Goal: Obtain resource: Download file/media

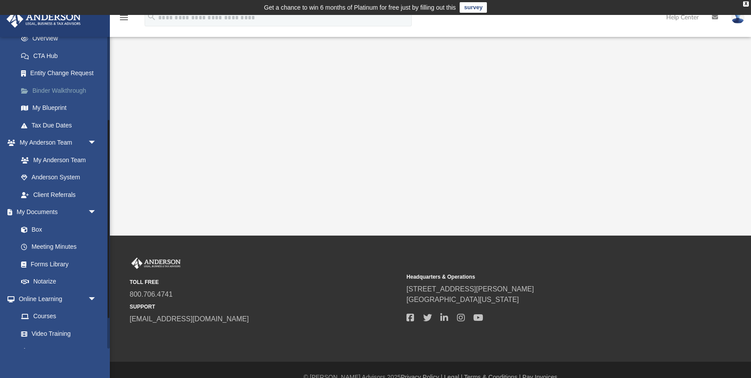
scroll to position [134, 0]
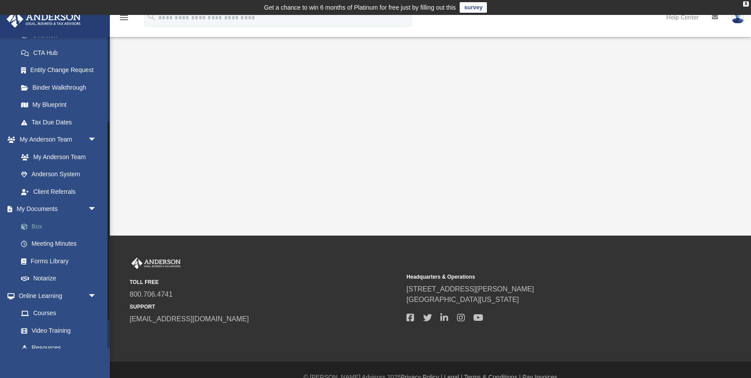
click at [40, 225] on link "Box" at bounding box center [61, 226] width 98 height 18
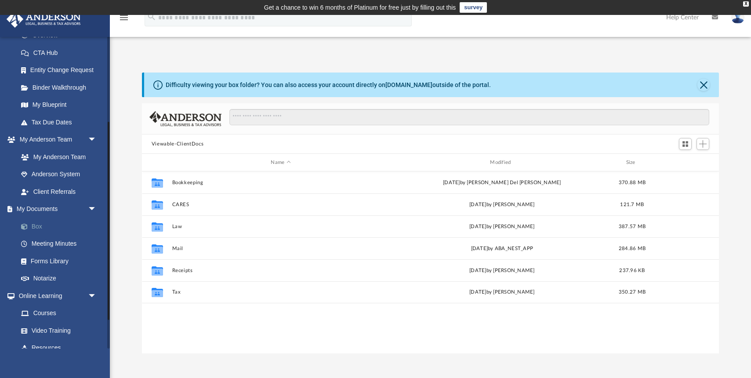
scroll to position [199, 577]
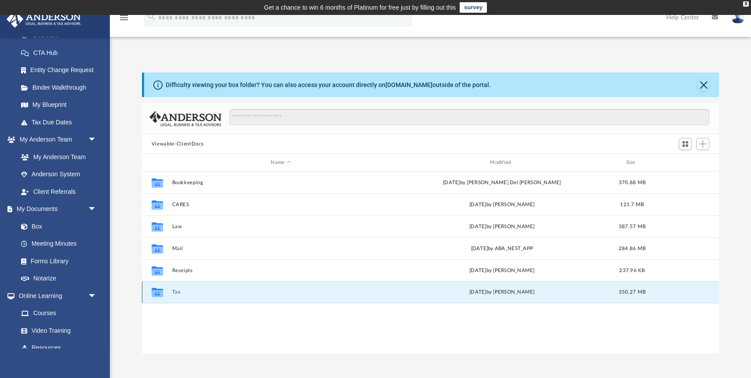
click at [176, 292] on button "Tax" at bounding box center [280, 292] width 217 height 6
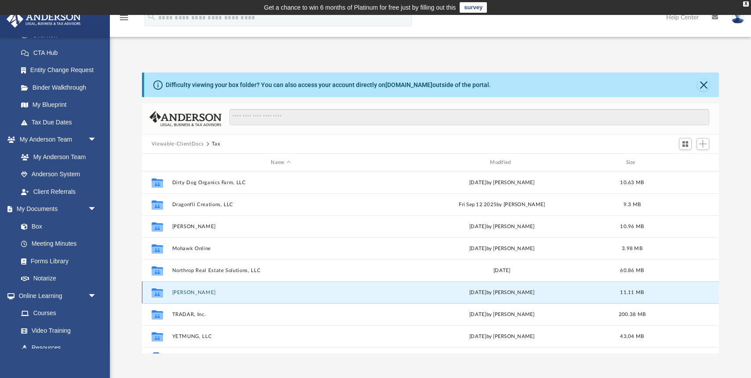
click at [192, 292] on button "[PERSON_NAME]" at bounding box center [280, 292] width 217 height 6
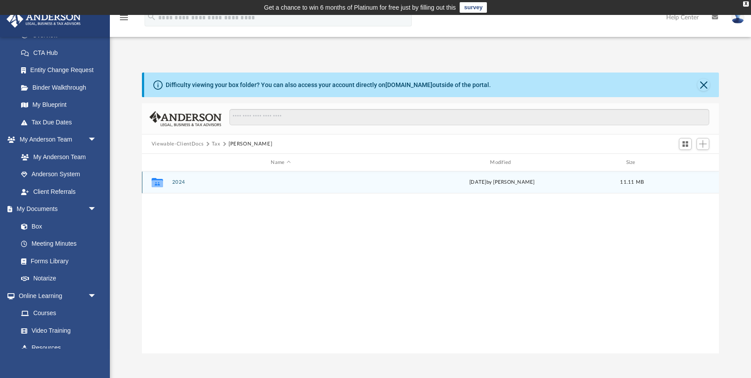
click at [179, 181] on button "2024" at bounding box center [280, 182] width 217 height 6
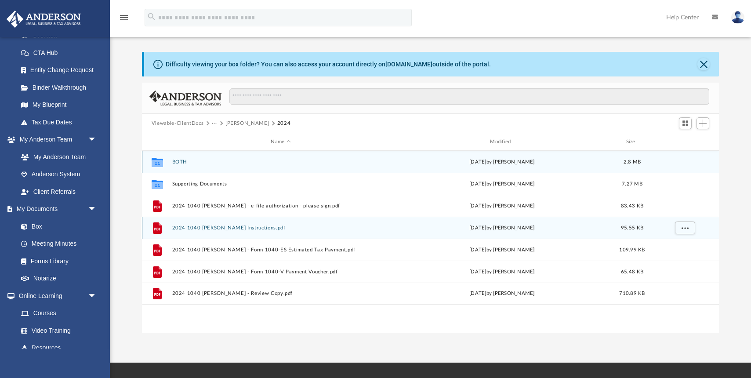
scroll to position [23, 0]
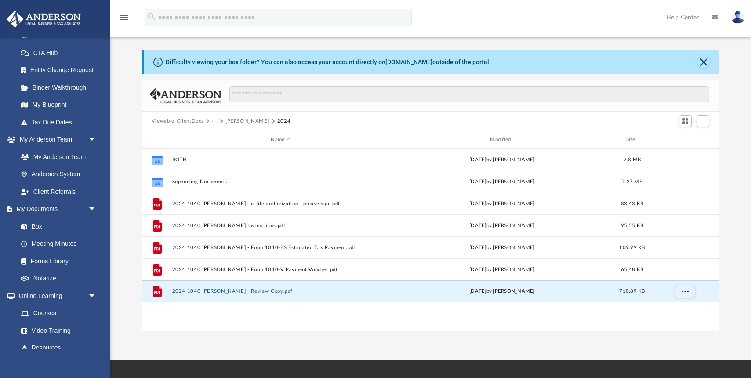
click at [217, 291] on button "2024 1040 [PERSON_NAME] - Review Copy.pdf" at bounding box center [280, 291] width 217 height 6
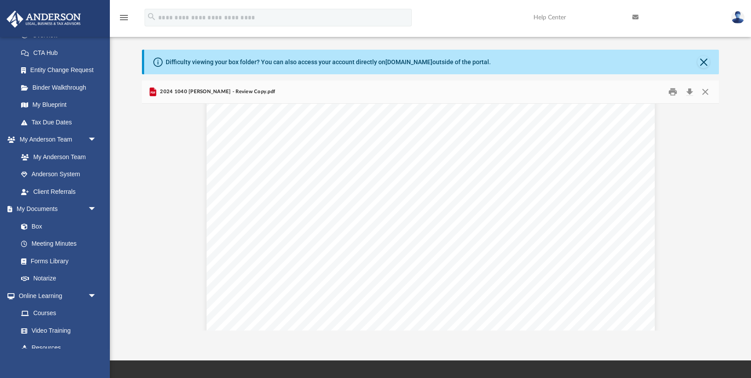
scroll to position [1822, 0]
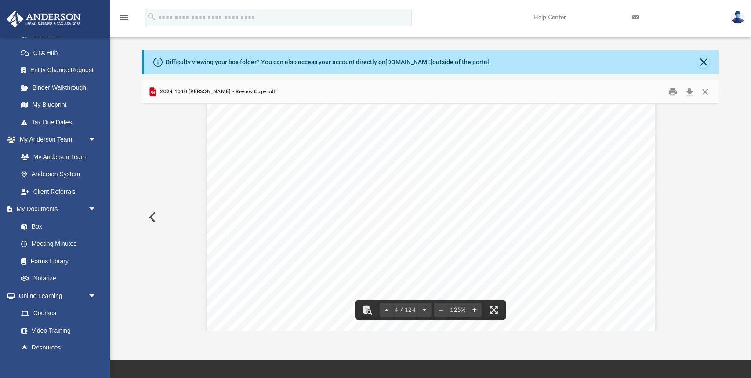
click at [217, 289] on div "426301 [DATE] Tax Year Tax Year [DATE] Increase (Decrease) Description 2023 Nam…" at bounding box center [430, 357] width 448 height 580
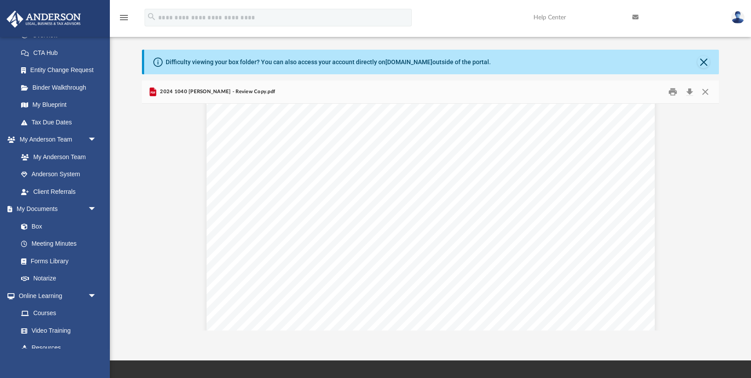
scroll to position [4231, 0]
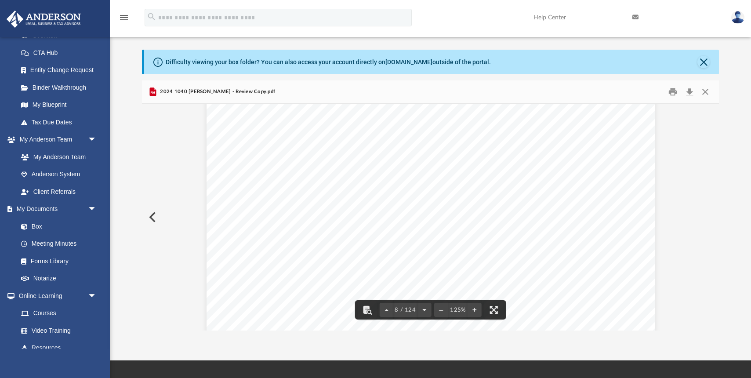
click at [411, 239] on span "15," at bounding box center [408, 240] width 15 height 7
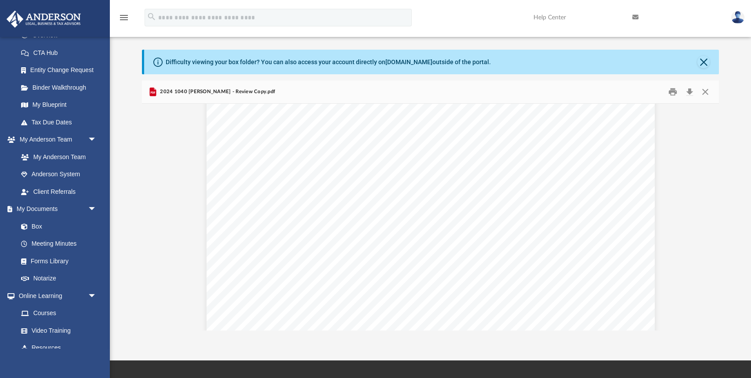
scroll to position [4844, 0]
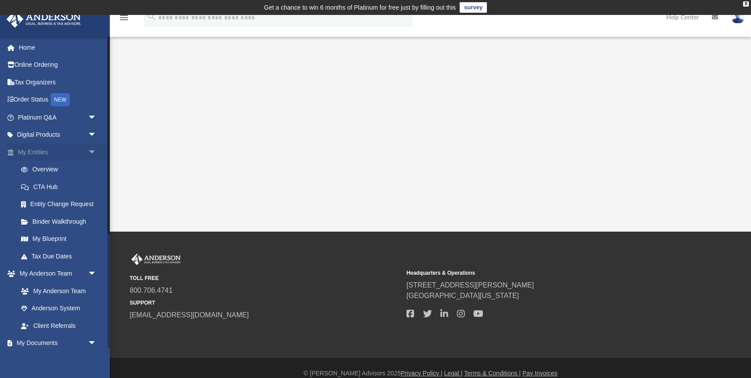
click at [92, 151] on span "arrow_drop_down" at bounding box center [97, 152] width 18 height 18
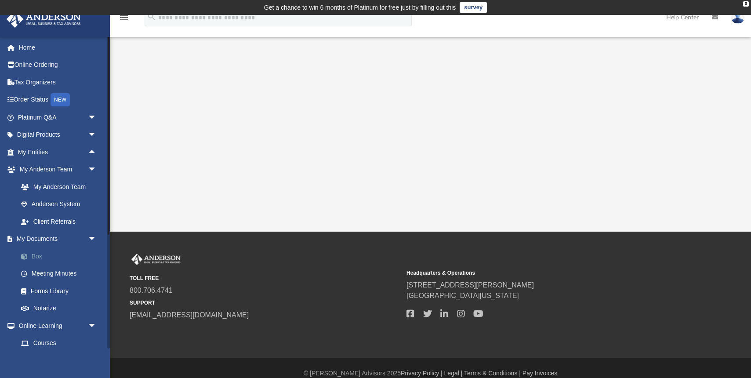
click at [38, 257] on link "Box" at bounding box center [61, 256] width 98 height 18
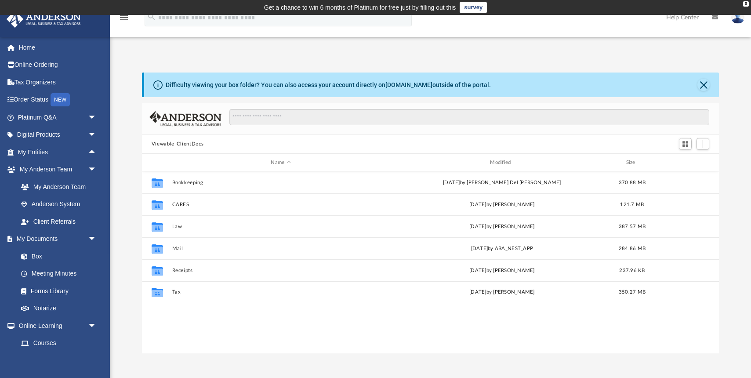
scroll to position [199, 577]
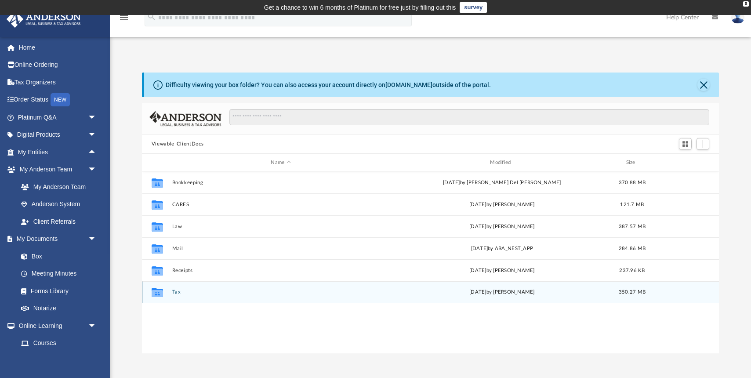
click at [175, 292] on button "Tax" at bounding box center [280, 292] width 217 height 6
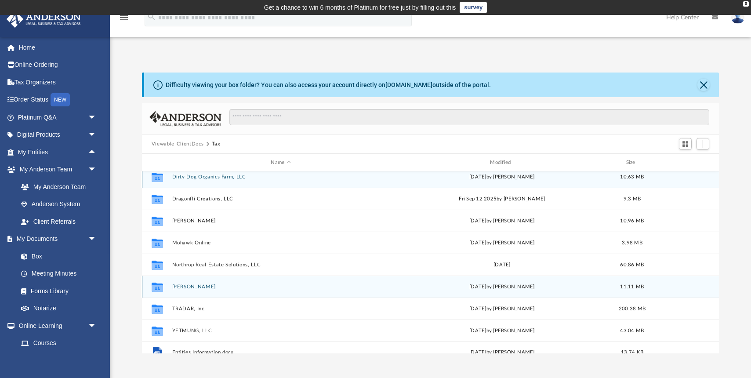
scroll to position [7, 0]
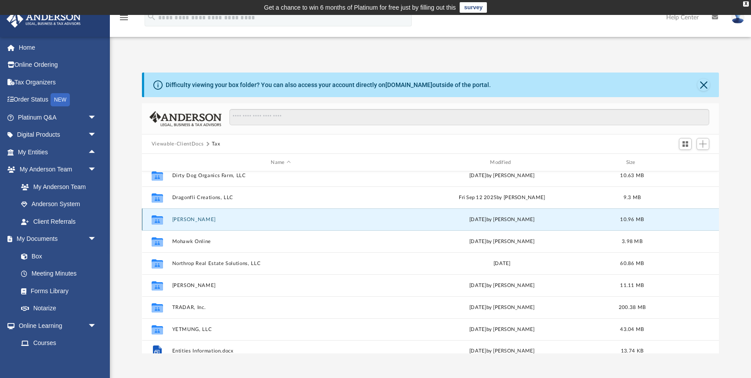
click at [198, 220] on button "[PERSON_NAME]" at bounding box center [280, 220] width 217 height 6
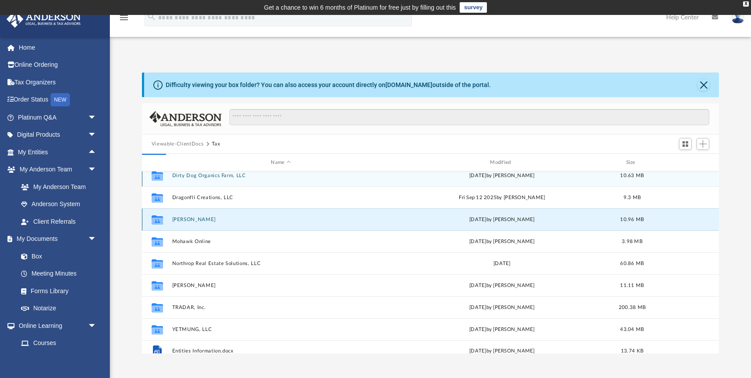
scroll to position [0, 0]
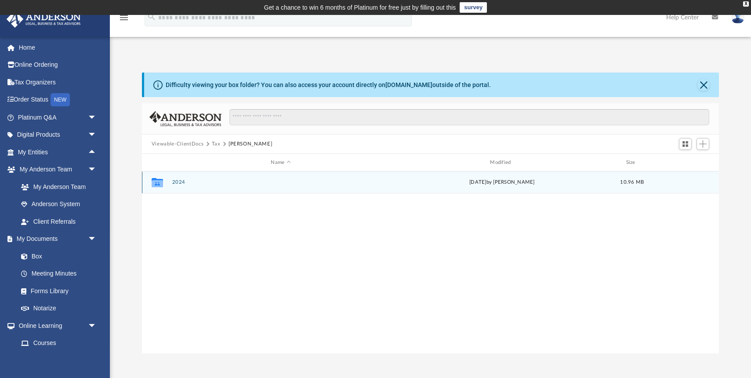
click at [179, 179] on button "2024" at bounding box center [280, 182] width 217 height 6
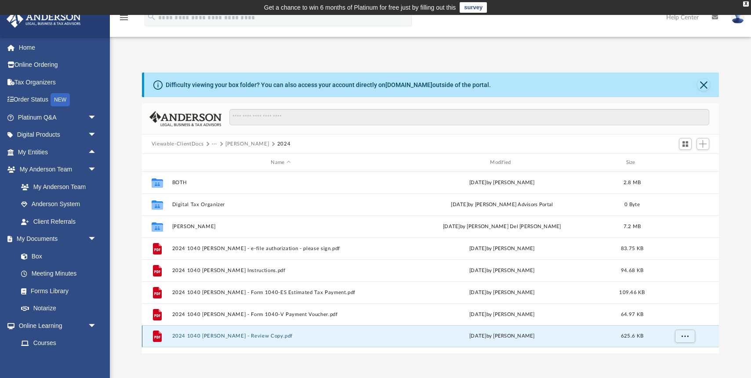
click at [227, 333] on button "2024 1040 Freeman, Tracy - Review Copy.pdf" at bounding box center [280, 336] width 217 height 6
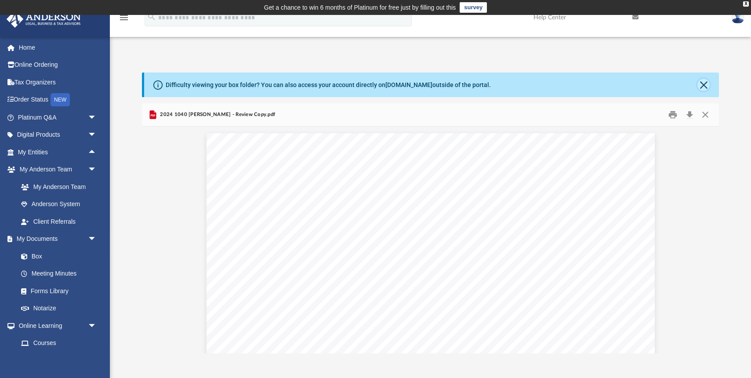
click at [704, 84] on button "Close" at bounding box center [703, 85] width 12 height 12
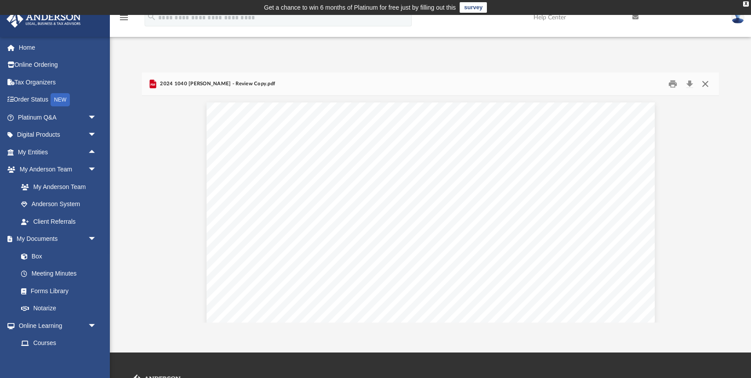
click at [704, 84] on button "Close" at bounding box center [705, 84] width 16 height 14
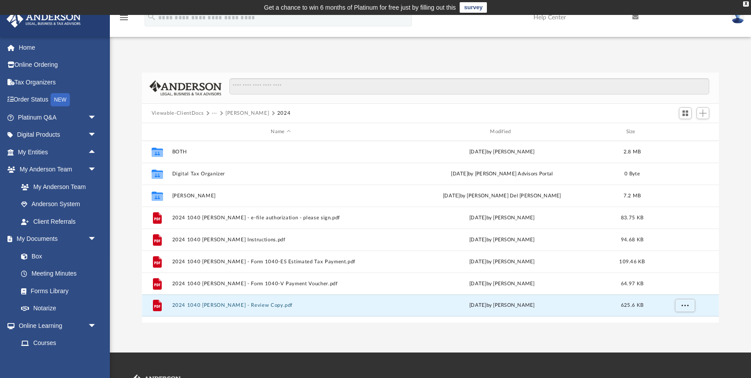
click at [213, 113] on button "···" at bounding box center [215, 113] width 6 height 8
click at [219, 127] on li "Tax" at bounding box center [220, 128] width 8 height 9
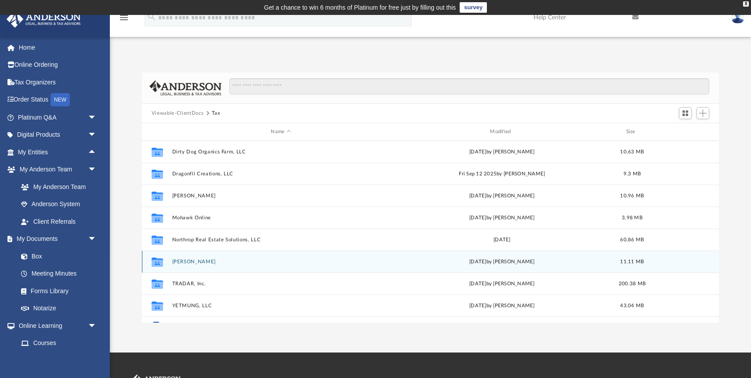
click at [184, 261] on button "[PERSON_NAME]" at bounding box center [280, 262] width 217 height 6
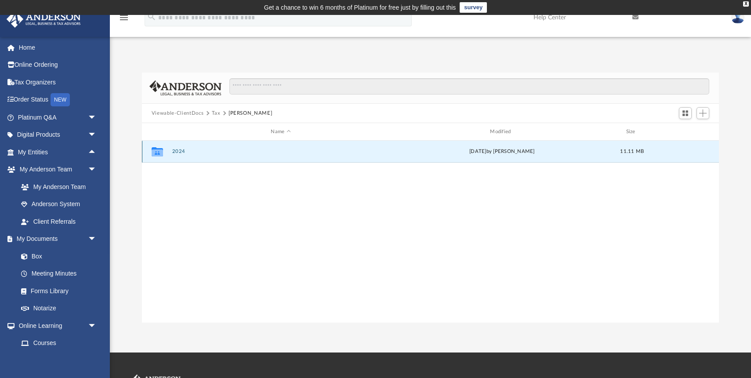
click at [177, 151] on button "2024" at bounding box center [280, 151] width 217 height 6
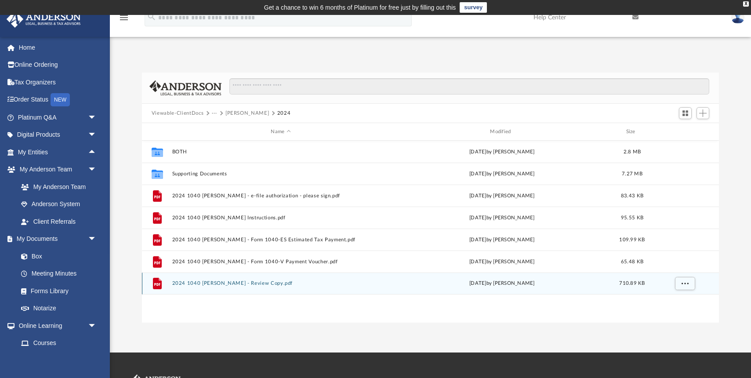
click at [203, 284] on button "2024 1040 [PERSON_NAME] - Review Copy.pdf" at bounding box center [280, 283] width 217 height 6
